Goal: Navigation & Orientation: Find specific page/section

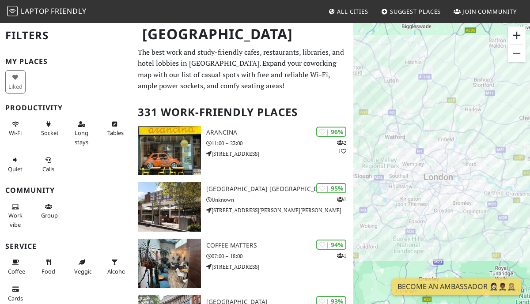
click at [519, 40] on button "Zoom in" at bounding box center [517, 36] width 18 height 18
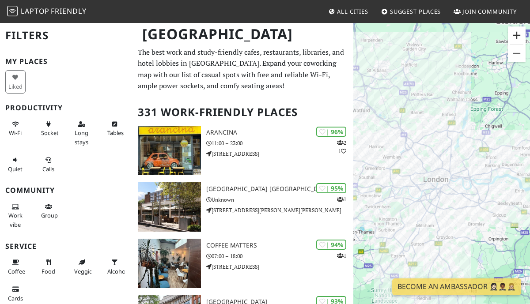
click at [519, 40] on button "Zoom in" at bounding box center [517, 36] width 18 height 18
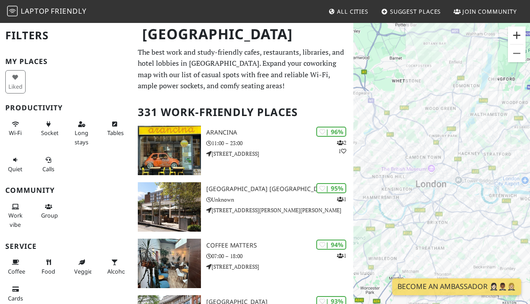
click at [519, 40] on button "Zoom in" at bounding box center [517, 36] width 18 height 18
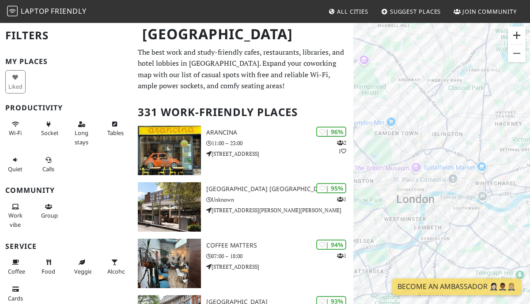
click at [519, 40] on button "Zoom in" at bounding box center [517, 36] width 18 height 18
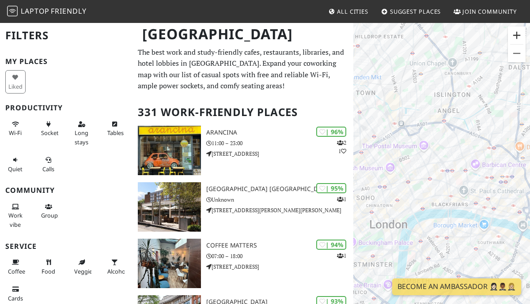
click at [519, 40] on button "Zoom in" at bounding box center [517, 36] width 18 height 18
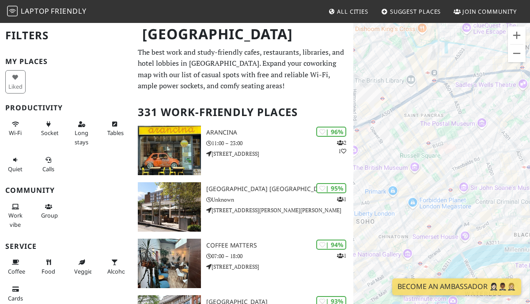
drag, startPoint x: 455, startPoint y: 185, endPoint x: 531, endPoint y: 124, distance: 97.3
click at [530, 124] on html "Laptop Friendly All Cities Suggest Places Join Community [GEOGRAPHIC_DATA] Filt…" at bounding box center [265, 152] width 530 height 304
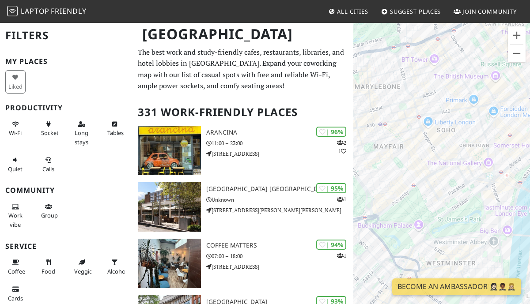
drag, startPoint x: 441, startPoint y: 161, endPoint x: 522, endPoint y: 68, distance: 123.3
click at [522, 68] on div at bounding box center [441, 174] width 177 height 304
click at [518, 29] on button "Zoom in" at bounding box center [517, 36] width 18 height 18
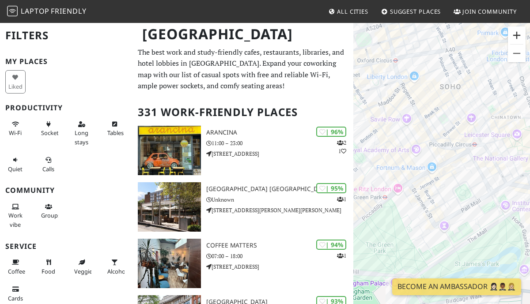
click at [518, 29] on button "Zoom in" at bounding box center [517, 36] width 18 height 18
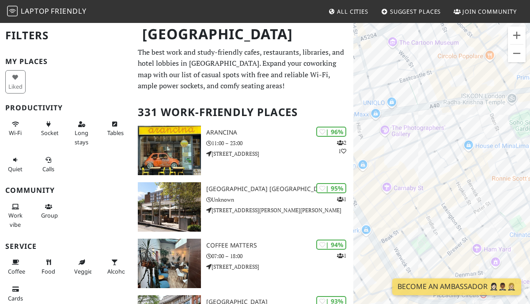
drag, startPoint x: 440, startPoint y: 68, endPoint x: 415, endPoint y: 251, distance: 184.1
click at [415, 251] on div at bounding box center [441, 174] width 177 height 304
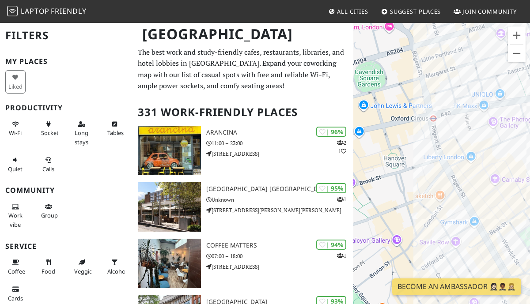
drag, startPoint x: 394, startPoint y: 157, endPoint x: 507, endPoint y: 147, distance: 112.6
click at [507, 147] on div at bounding box center [441, 174] width 177 height 304
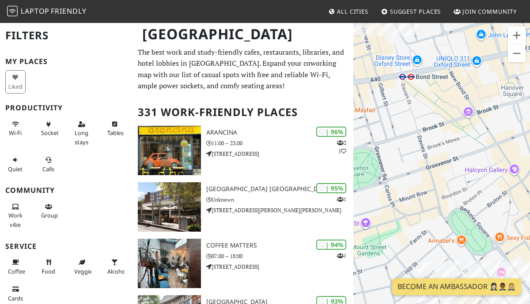
drag, startPoint x: 395, startPoint y: 152, endPoint x: 516, endPoint y: 77, distance: 141.7
click at [516, 77] on div at bounding box center [441, 174] width 177 height 304
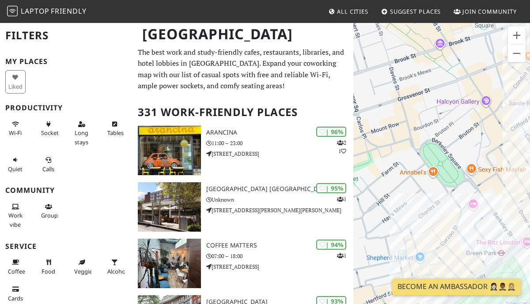
drag, startPoint x: 395, startPoint y: 148, endPoint x: 367, endPoint y: 77, distance: 75.9
click at [367, 77] on div at bounding box center [441, 174] width 177 height 304
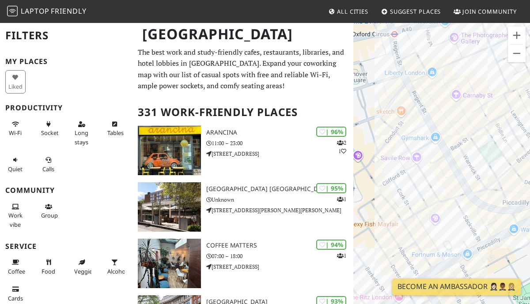
drag, startPoint x: 463, startPoint y: 138, endPoint x: 364, endPoint y: 193, distance: 113.5
click at [364, 193] on div at bounding box center [441, 174] width 177 height 304
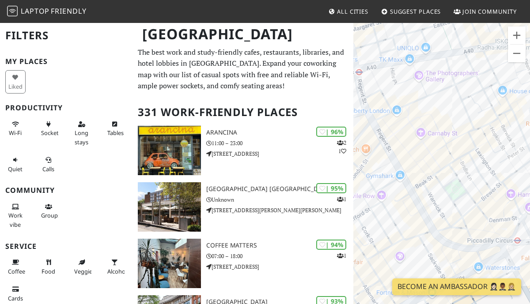
drag, startPoint x: 412, startPoint y: 125, endPoint x: 525, endPoint y: 114, distance: 113.2
click at [525, 114] on div at bounding box center [441, 174] width 177 height 304
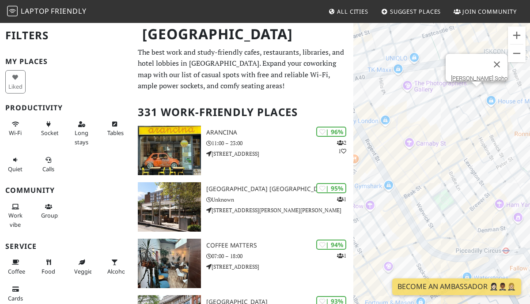
click at [478, 95] on div "[PERSON_NAME] Soho" at bounding box center [441, 174] width 177 height 304
click at [465, 75] on link "[PERSON_NAME] Soho" at bounding box center [479, 78] width 57 height 7
